Goal: Task Accomplishment & Management: Use online tool/utility

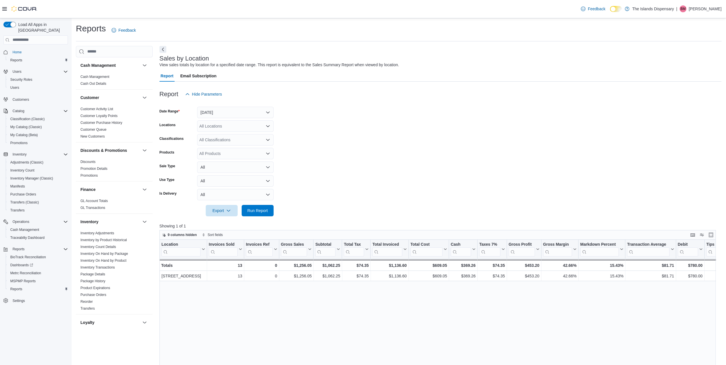
scroll to position [200, 0]
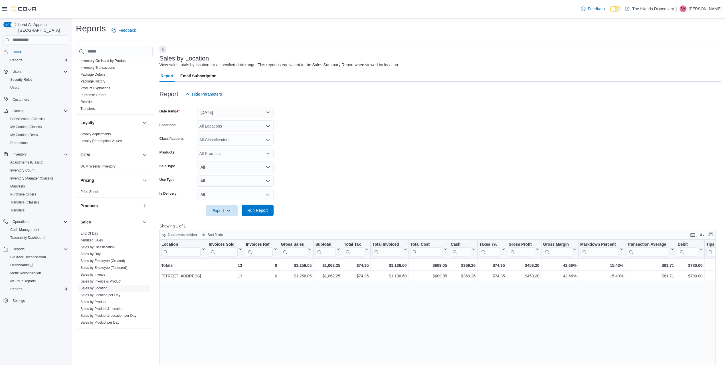
click at [259, 208] on span "Run Report" at bounding box center [257, 210] width 21 height 6
click at [222, 110] on button "[DATE]" at bounding box center [235, 112] width 76 height 11
click at [224, 124] on span "Custom Date" at bounding box center [238, 123] width 65 height 7
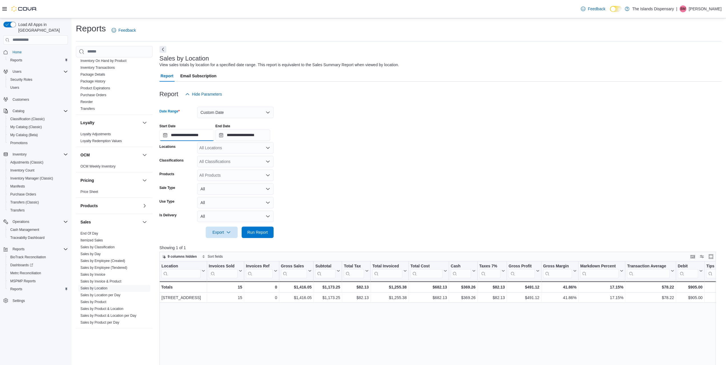
click at [187, 138] on input "**********" at bounding box center [186, 134] width 55 height 11
click at [176, 170] on div "1" at bounding box center [177, 169] width 10 height 10
type input "**********"
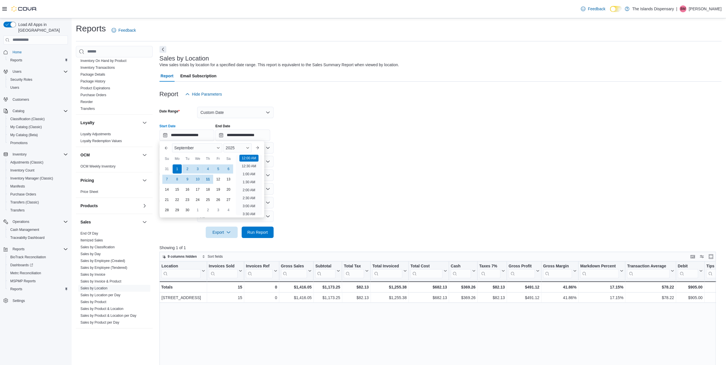
click at [312, 169] on form "**********" at bounding box center [440, 169] width 562 height 138
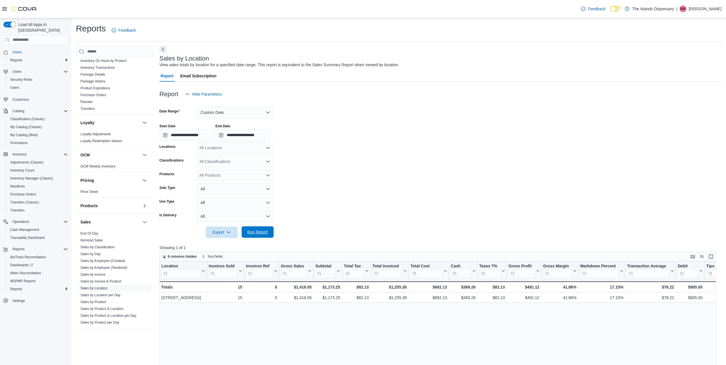
click at [257, 235] on span "Run Report" at bounding box center [257, 231] width 25 height 11
click at [225, 115] on button "Custom Date" at bounding box center [235, 112] width 76 height 11
click at [225, 134] on span "[DATE]" at bounding box center [238, 135] width 65 height 7
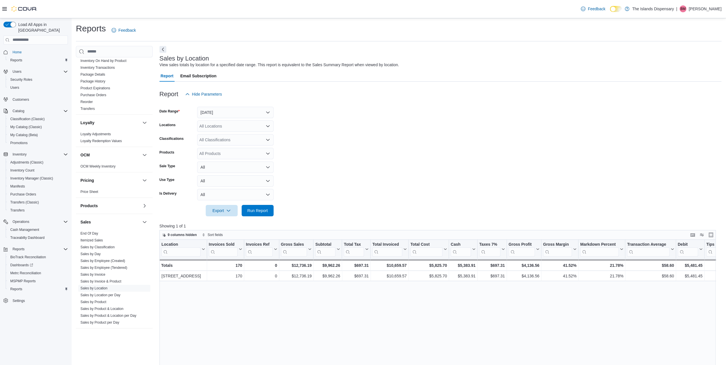
click at [376, 112] on form "Date Range [DATE] Locations All Locations Classifications All Classifications P…" at bounding box center [440, 158] width 562 height 116
click at [251, 207] on span "Run Report" at bounding box center [257, 209] width 25 height 11
click at [261, 213] on span "Run Report" at bounding box center [257, 209] width 25 height 11
drag, startPoint x: 270, startPoint y: 214, endPoint x: 401, endPoint y: 131, distance: 155.2
click at [270, 214] on span "Run Report" at bounding box center [257, 210] width 25 height 11
